Goal: Task Accomplishment & Management: Manage account settings

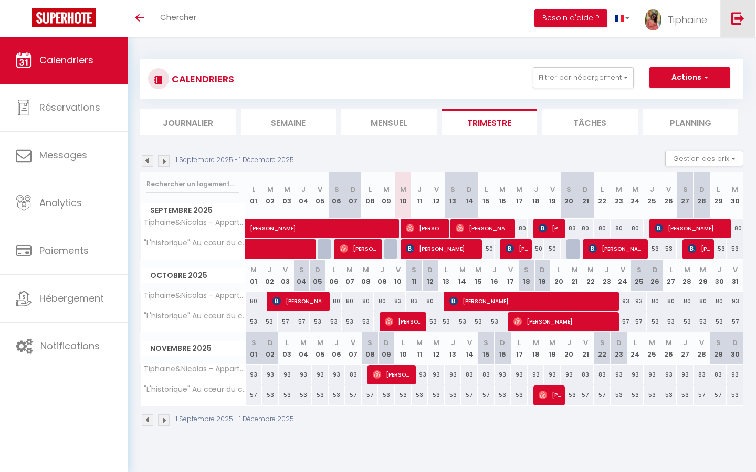
click at [737, 19] on img at bounding box center [737, 18] width 13 height 13
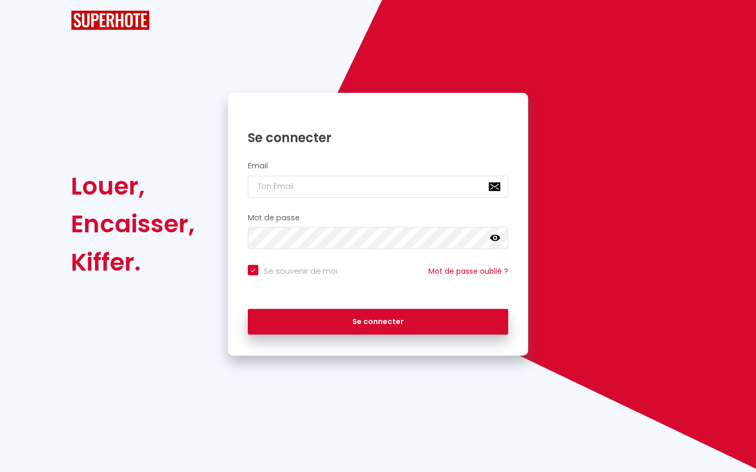
checkbox input "true"
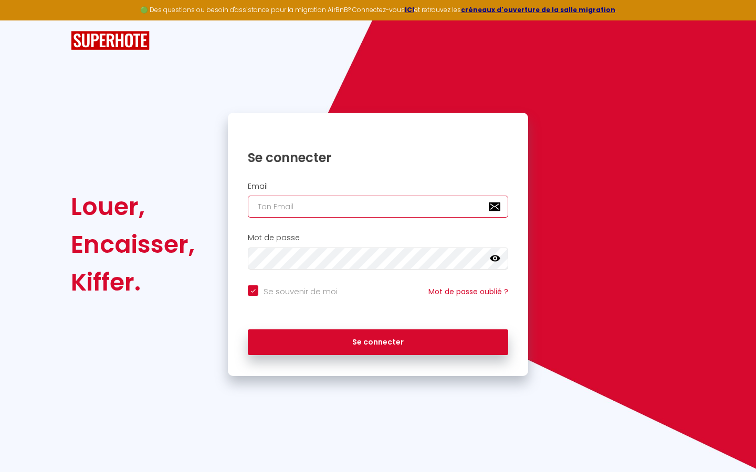
type input "cleenmain.conciergerie@gmail.com"
checkbox input "true"
click at [357, 209] on input "cleenmain.conciergerie@gmail.com" at bounding box center [378, 207] width 260 height 22
type input "[EMAIL_ADDRESS][DOMAIN_NAME]"
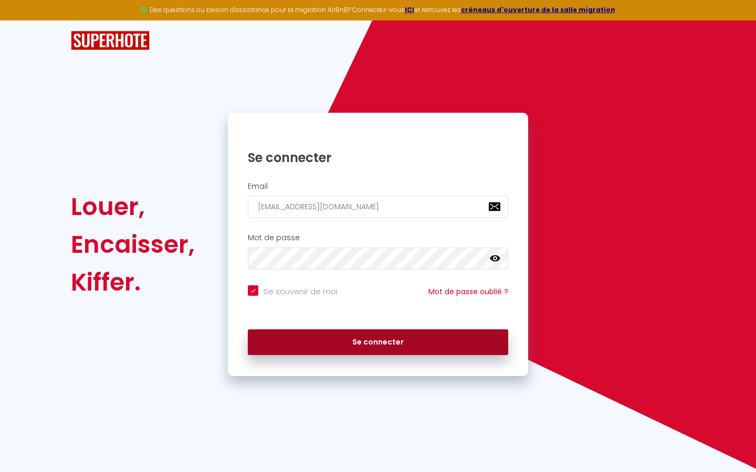
click at [413, 345] on button "Se connecter" at bounding box center [378, 343] width 260 height 26
checkbox input "true"
